Goal: Transaction & Acquisition: Register for event/course

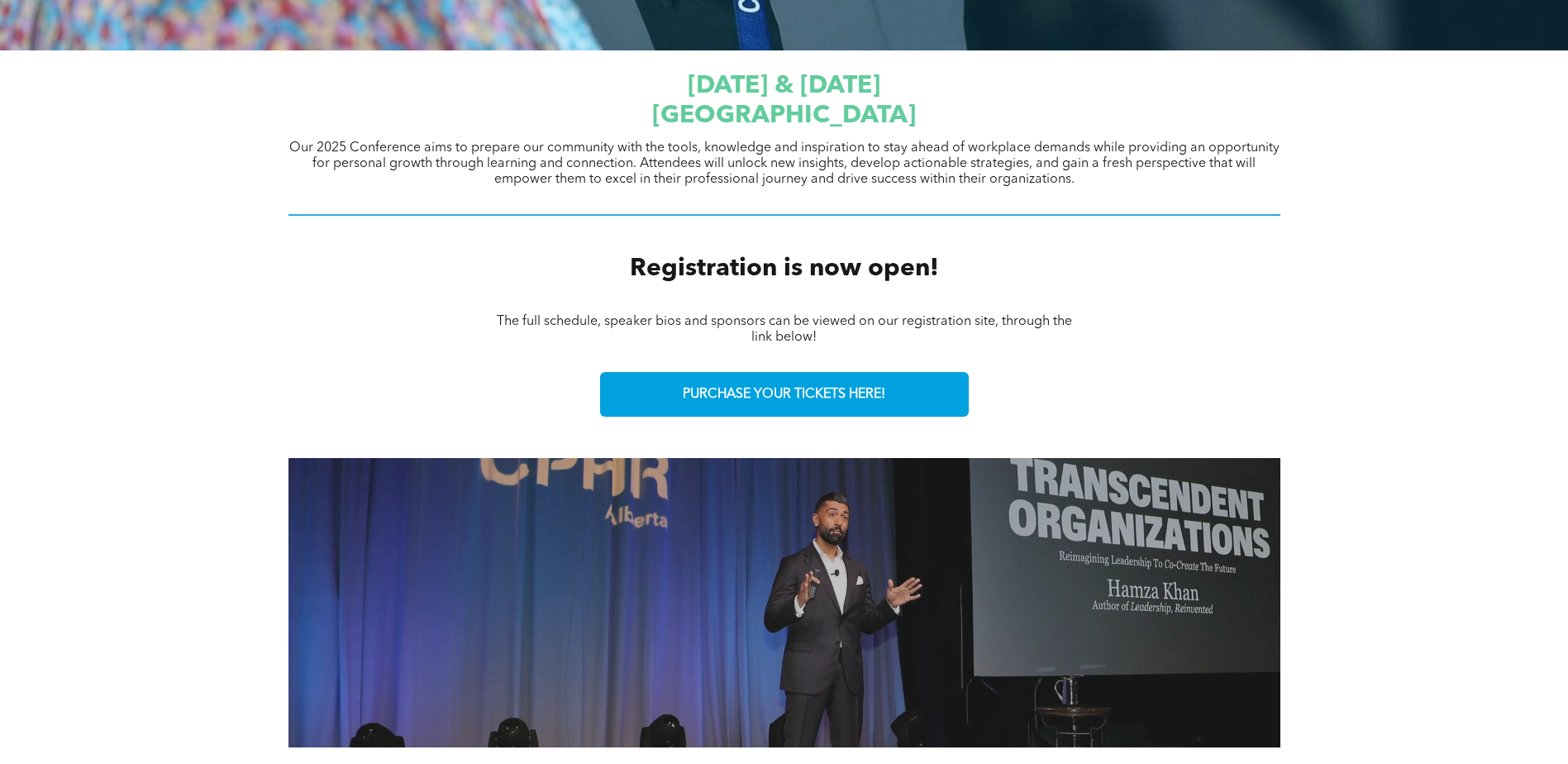
scroll to position [544, 0]
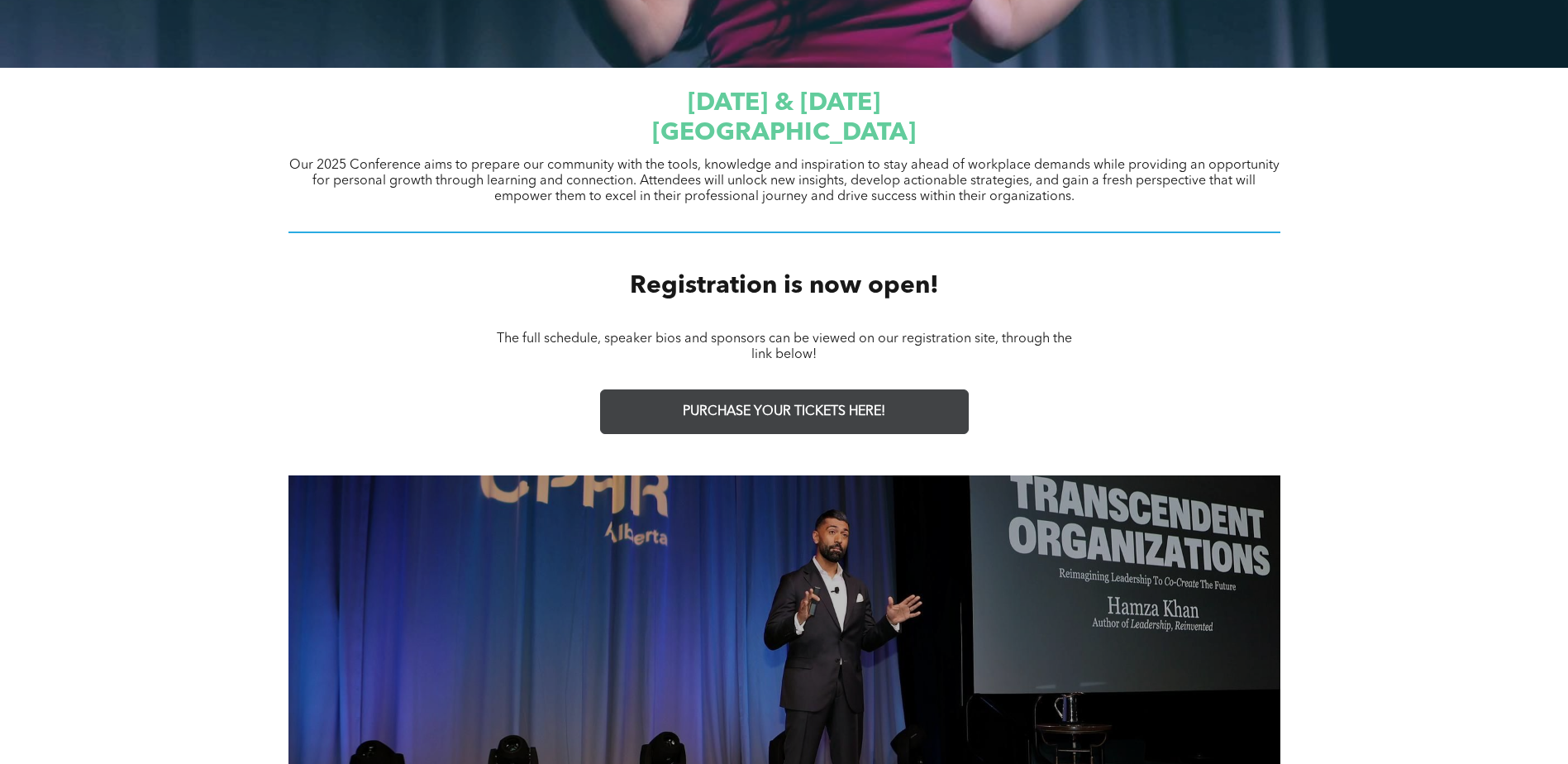
click at [758, 413] on span "PURCHASE YOUR TICKETS HERE!" at bounding box center [784, 412] width 203 height 16
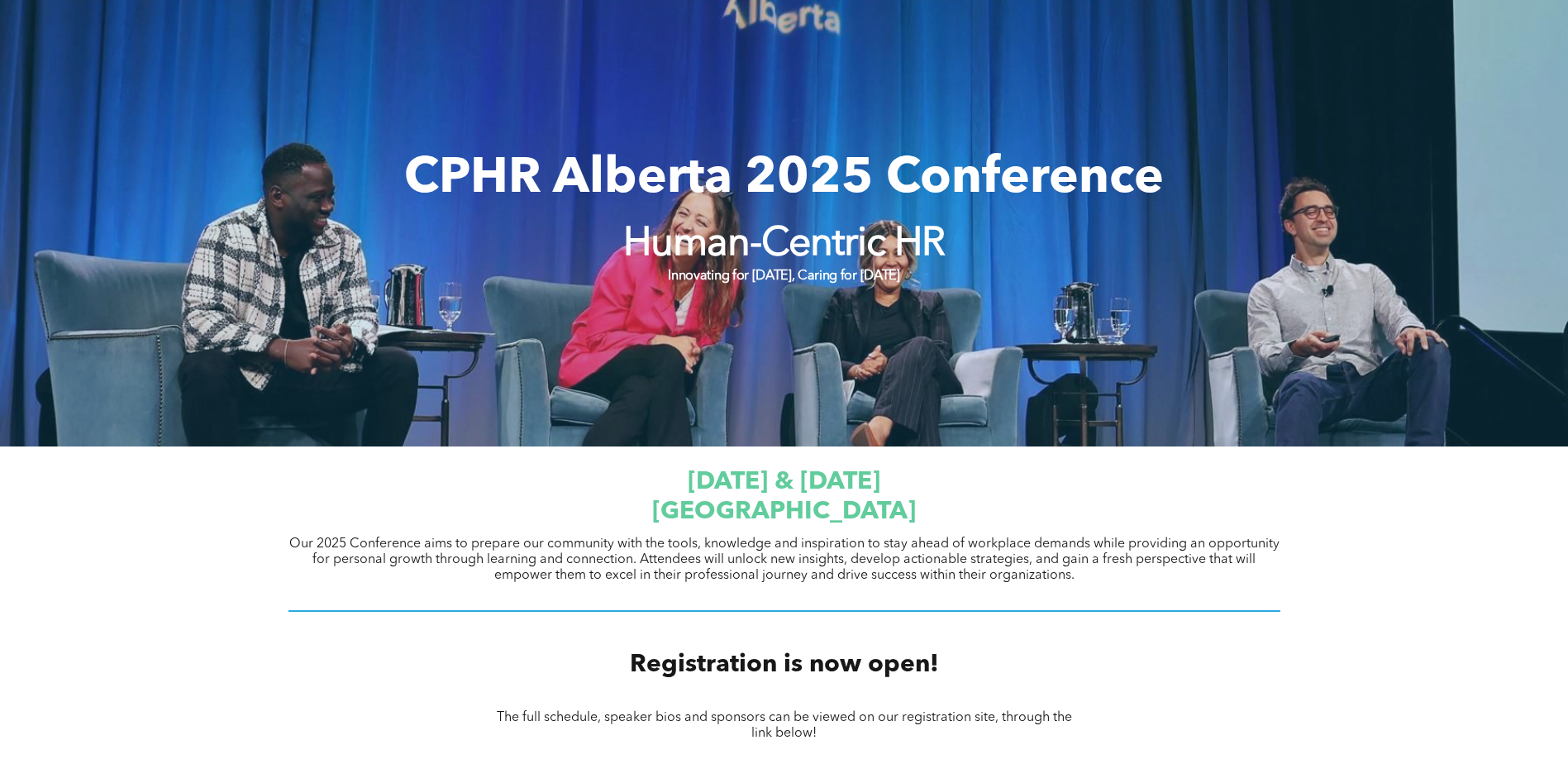
scroll to position [130, 0]
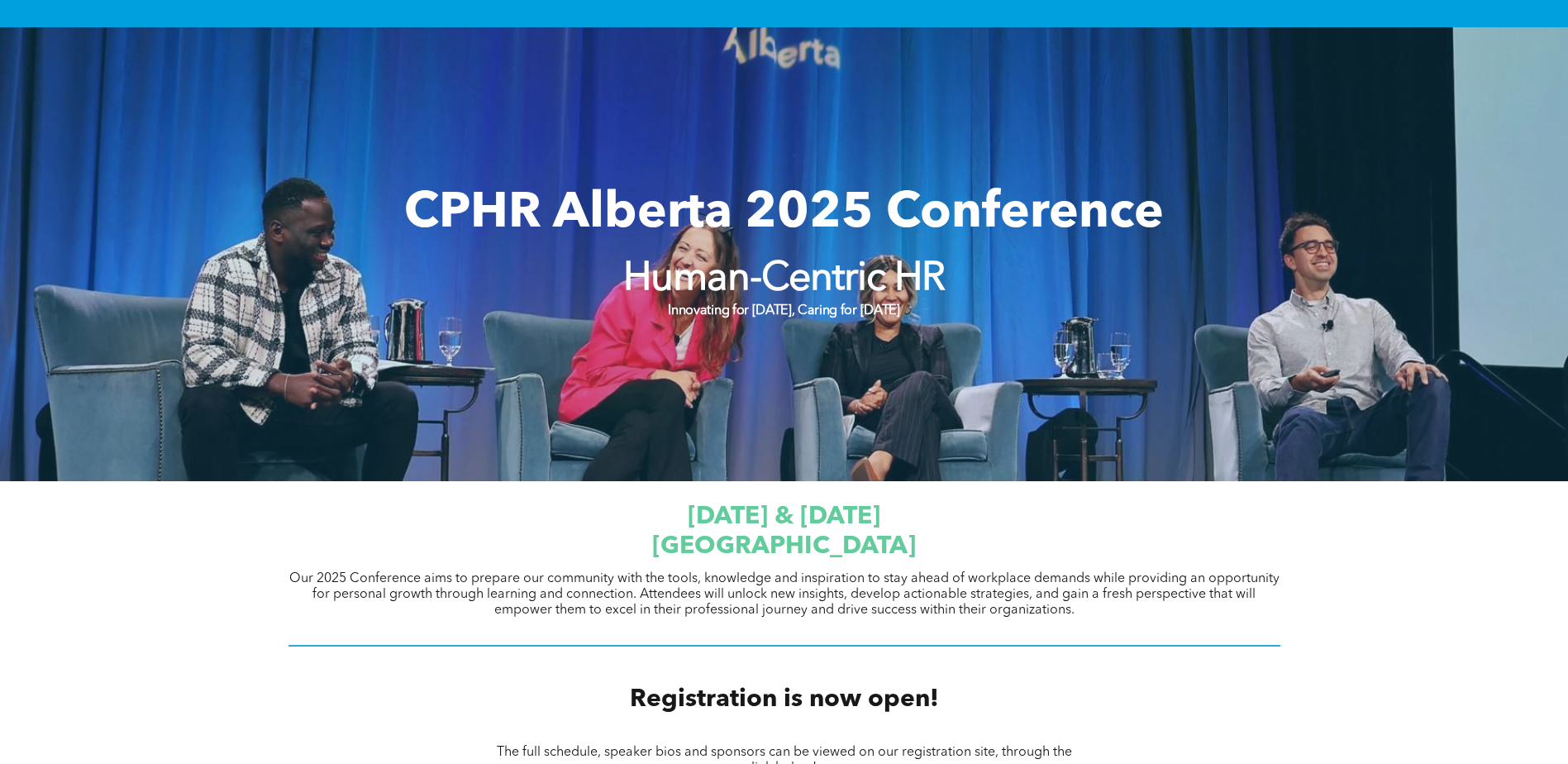
click at [688, 523] on span "[DATE] & [DATE]" at bounding box center [784, 517] width 193 height 25
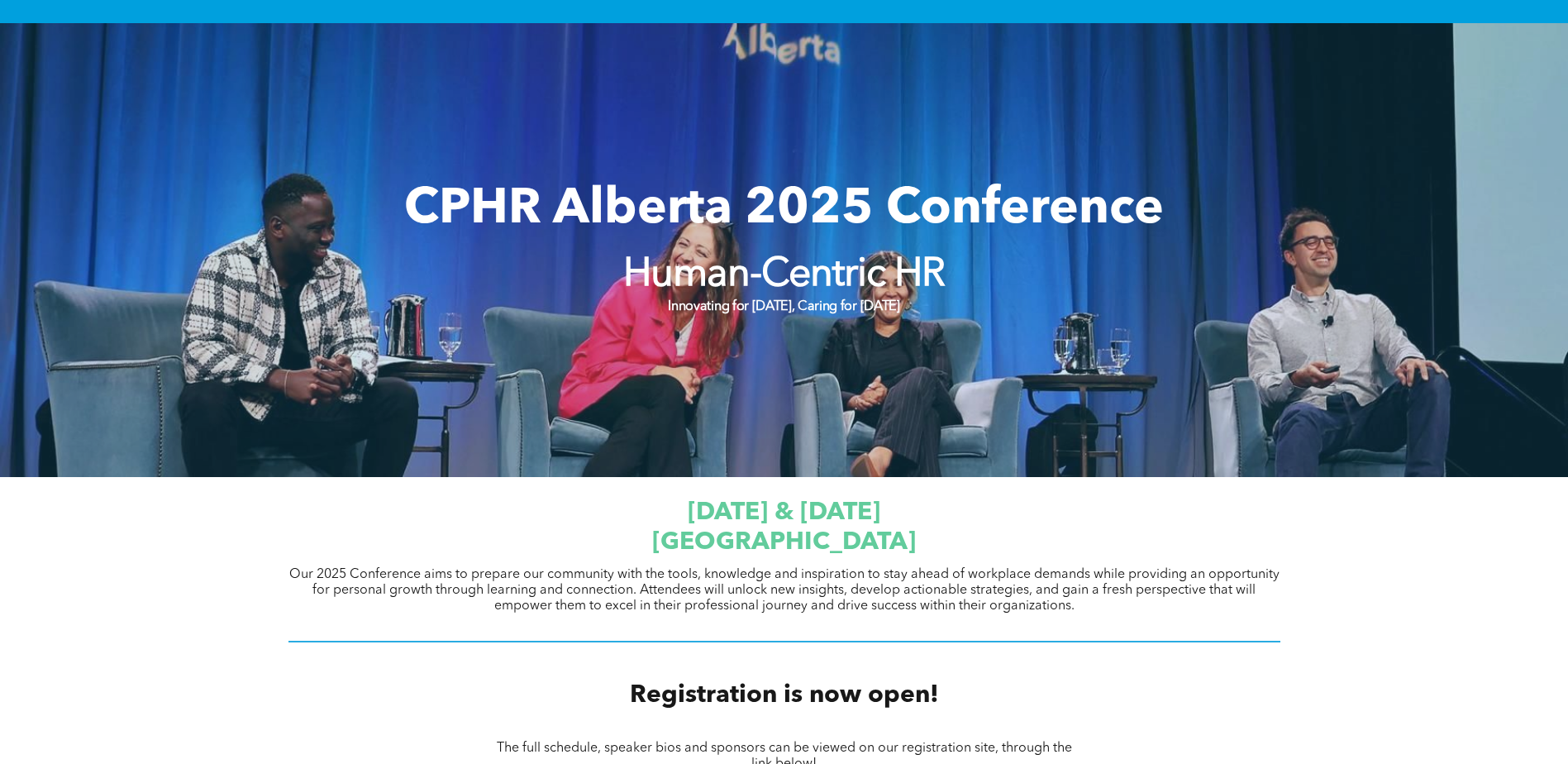
scroll to position [0, 0]
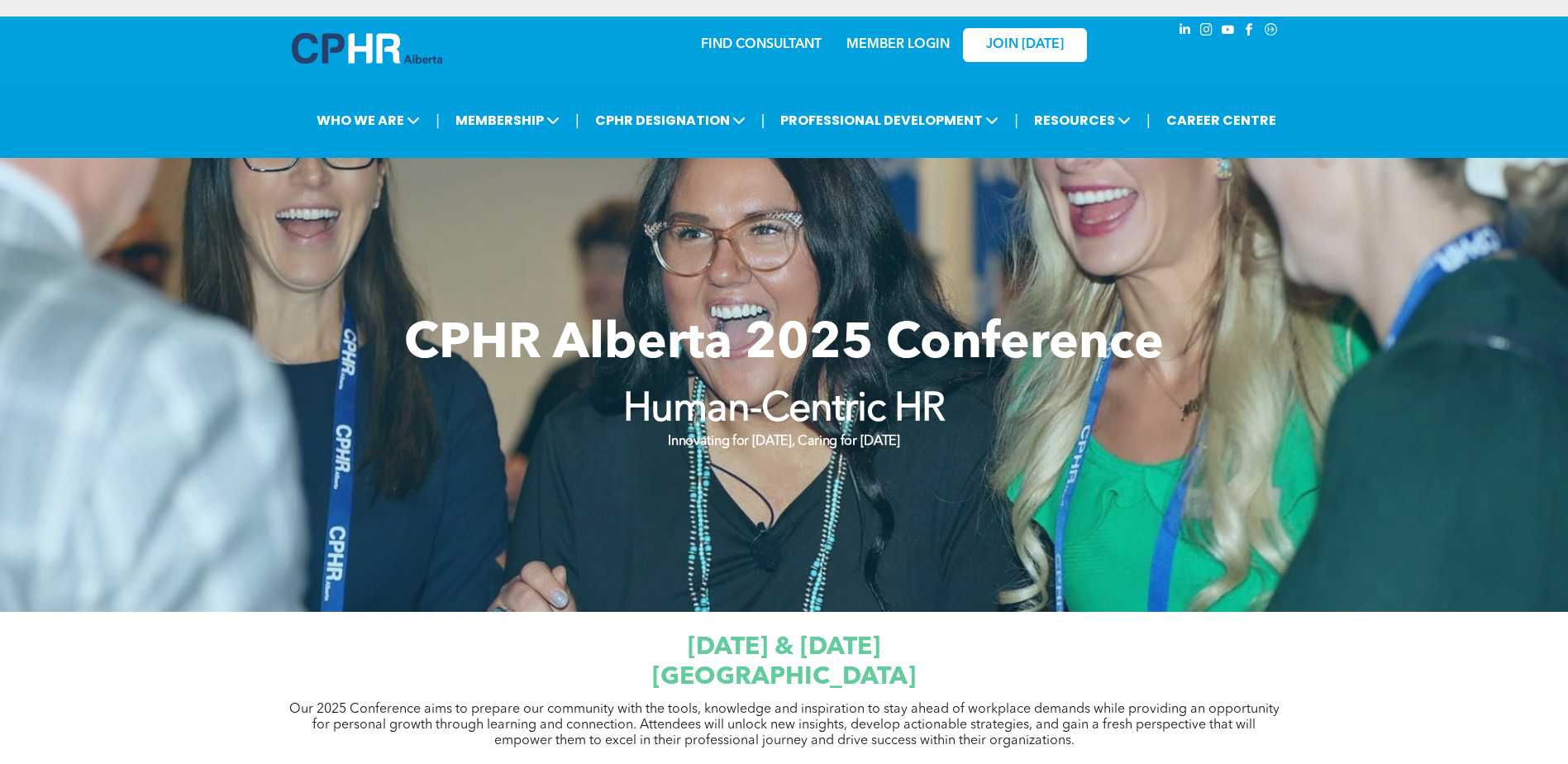
click at [932, 321] on span "CPHR Alberta 2025 Conference" at bounding box center [784, 344] width 760 height 49
click at [801, 435] on strong "Innovating for [DATE], Caring for [DATE]" at bounding box center [783, 442] width 231 height 13
click at [815, 478] on div at bounding box center [784, 385] width 1568 height 454
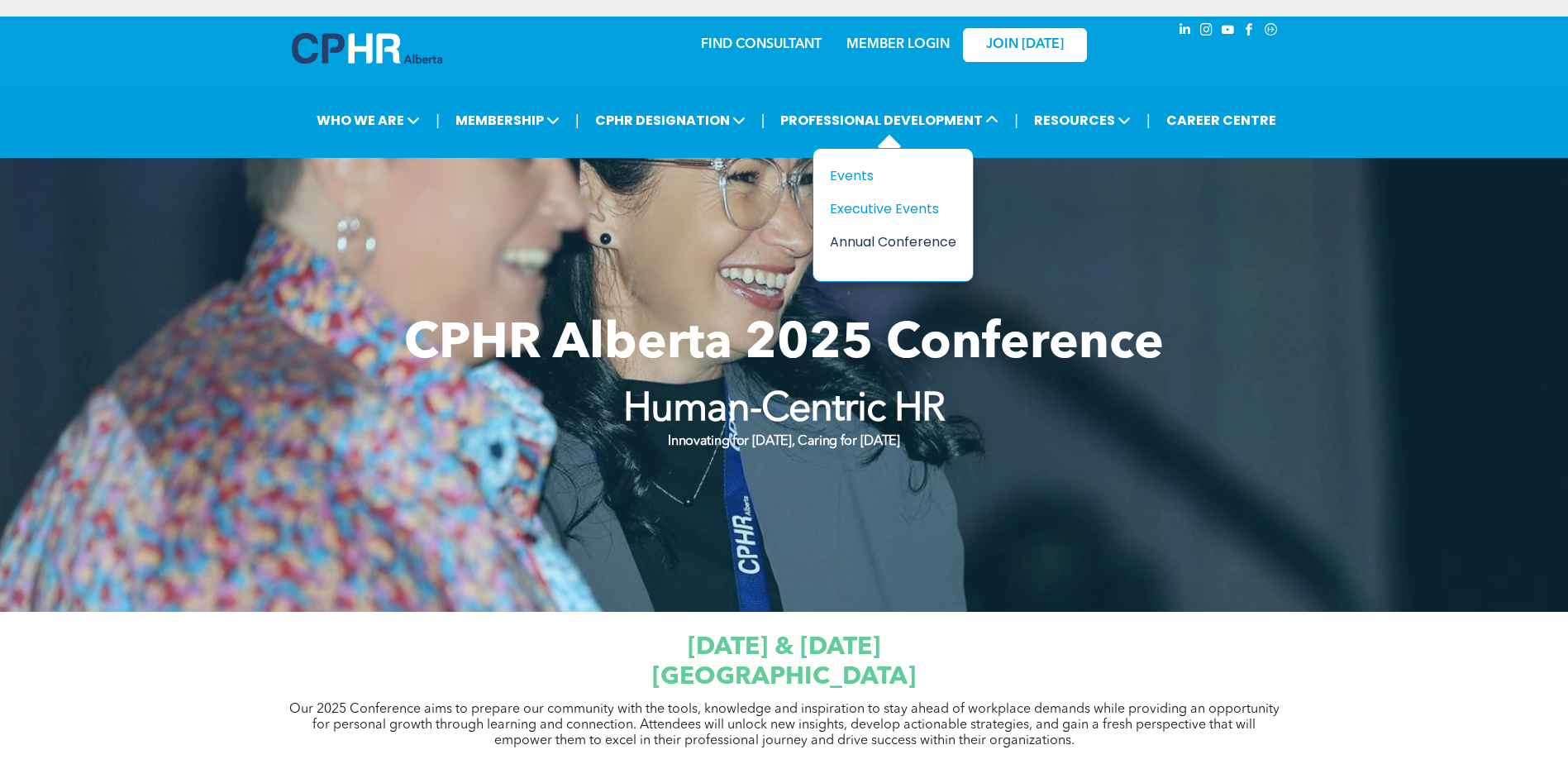
click at [880, 245] on div "Annual Conference" at bounding box center [887, 241] width 114 height 21
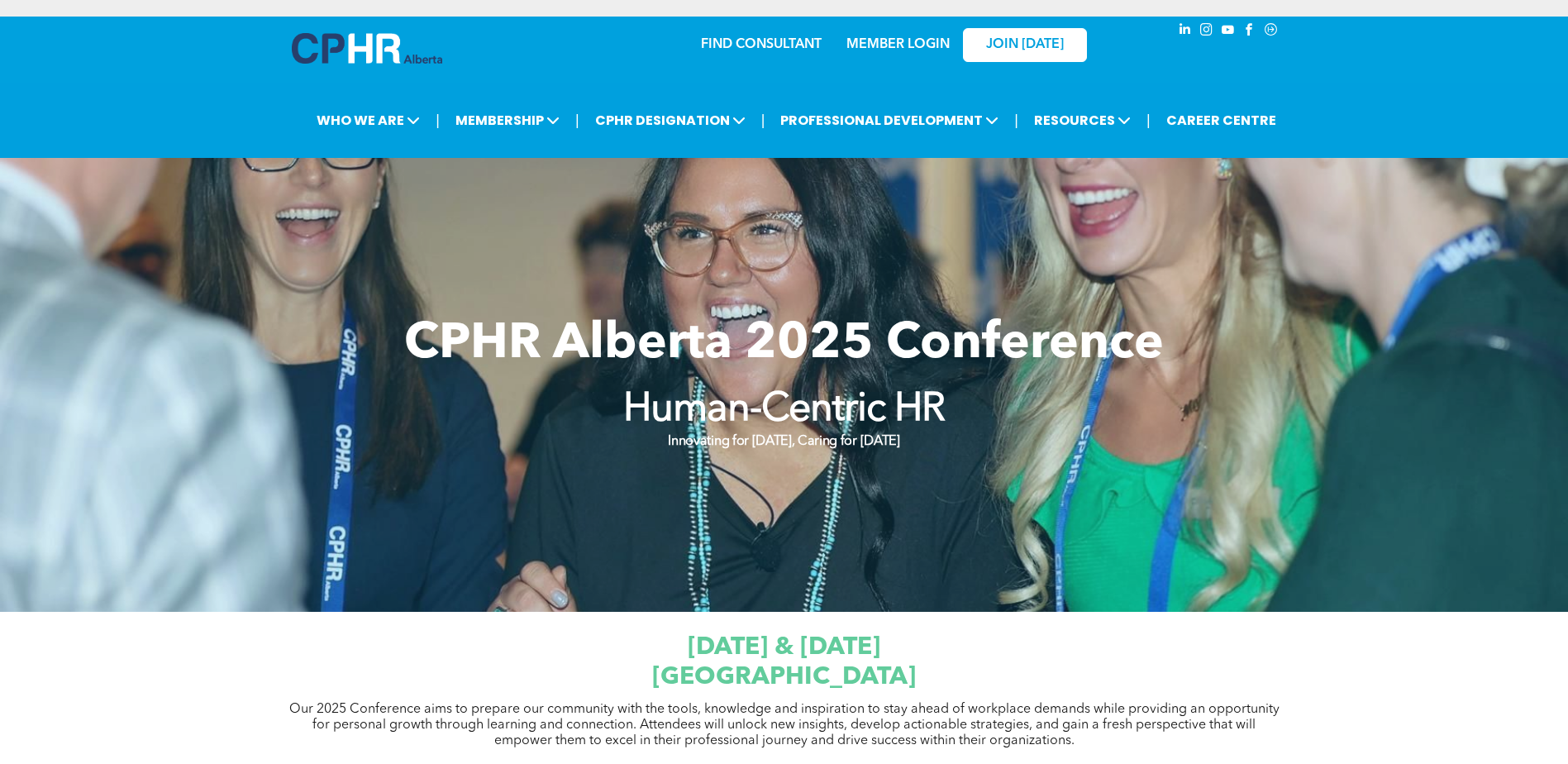
click at [708, 505] on div at bounding box center [784, 385] width 1568 height 454
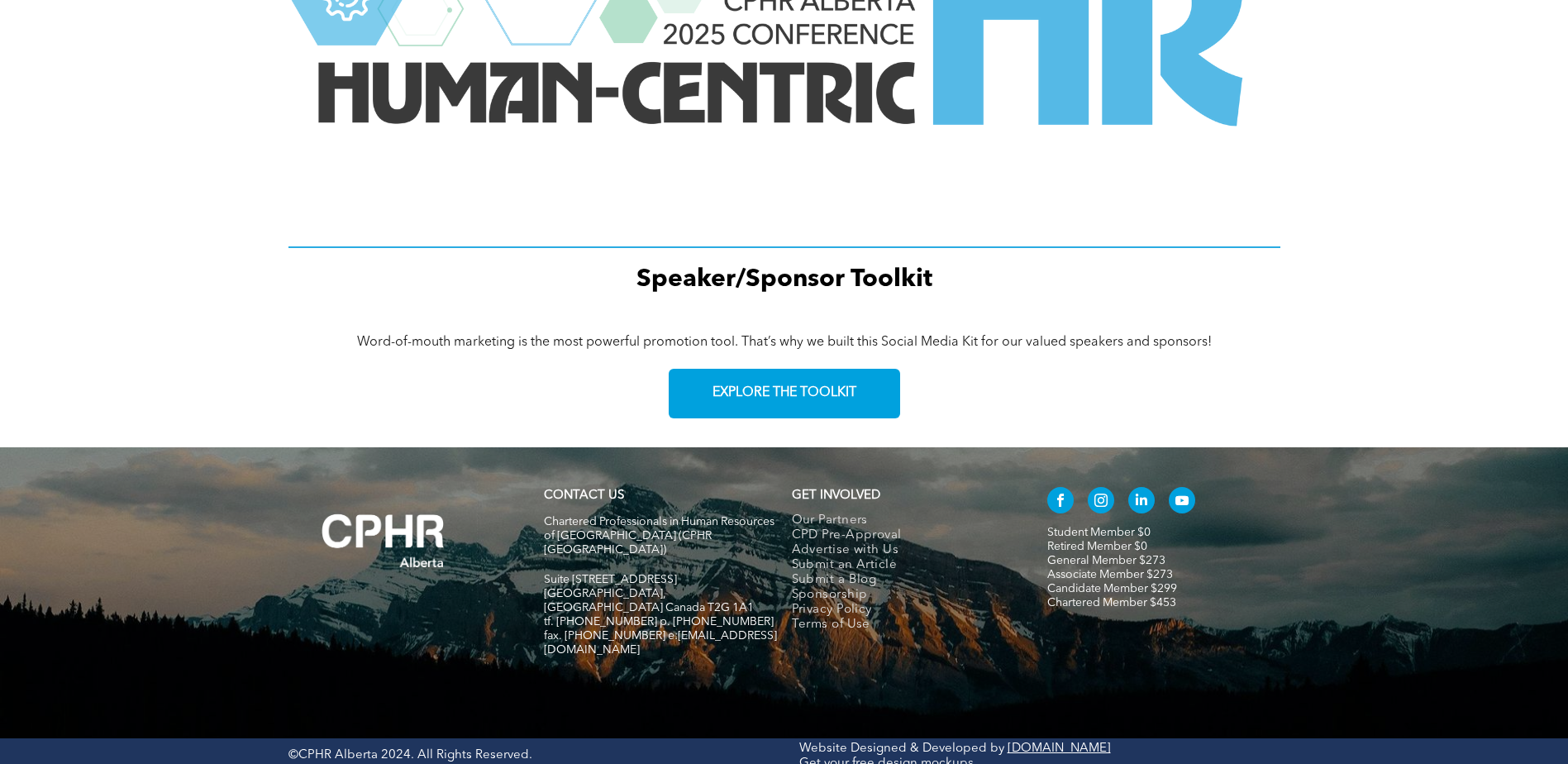
scroll to position [2280, 0]
